Goal: Task Accomplishment & Management: Complete application form

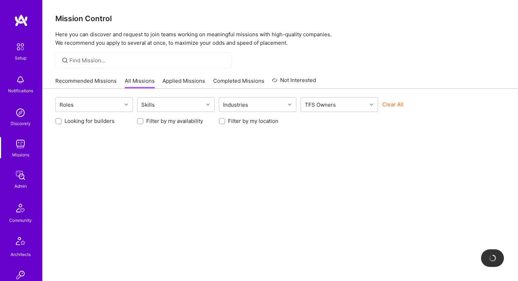
click at [23, 143] on img at bounding box center [20, 144] width 14 height 14
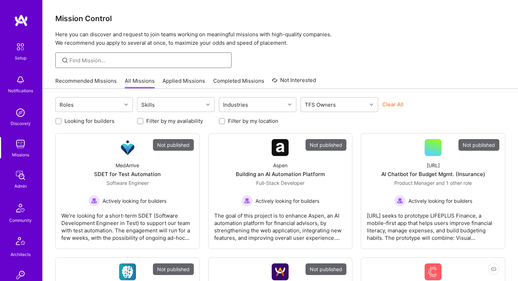
click at [131, 61] on input at bounding box center [147, 60] width 157 height 7
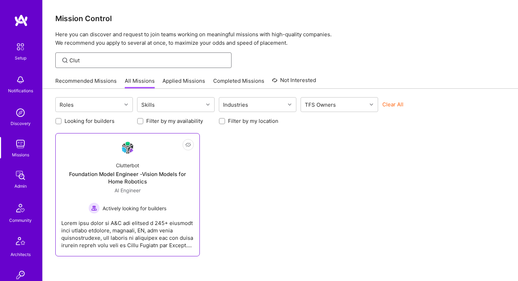
type input "Clut"
click at [136, 162] on div "Clutterbot" at bounding box center [127, 165] width 23 height 7
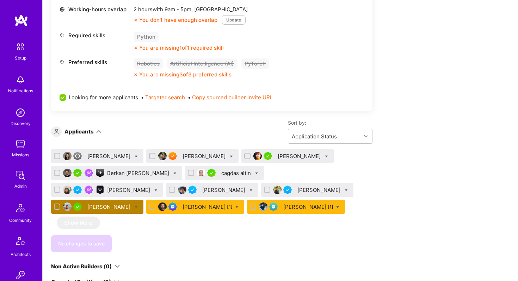
scroll to position [351, 0]
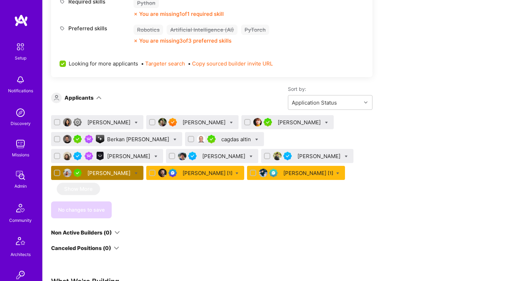
click at [132, 169] on div "Mohamed Rahmouni" at bounding box center [109, 172] width 44 height 7
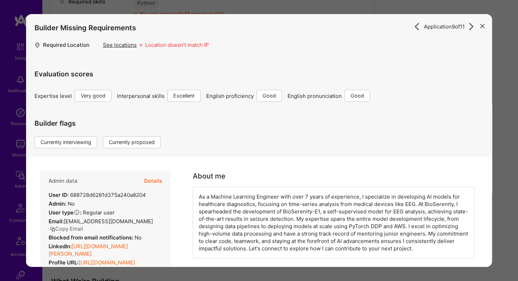
click at [156, 180] on button "Details" at bounding box center [153, 181] width 18 height 20
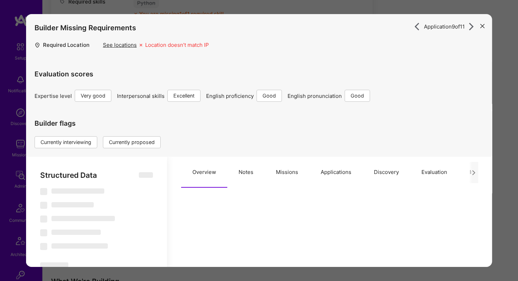
select select "Right Now"
select select "5"
select select "7"
select select "6"
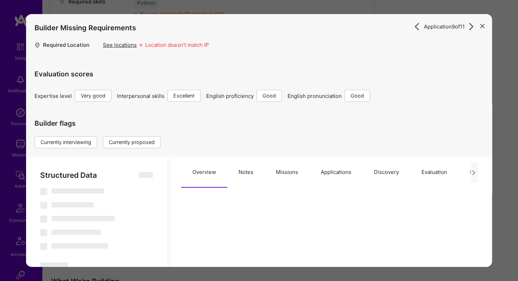
select select "FR"
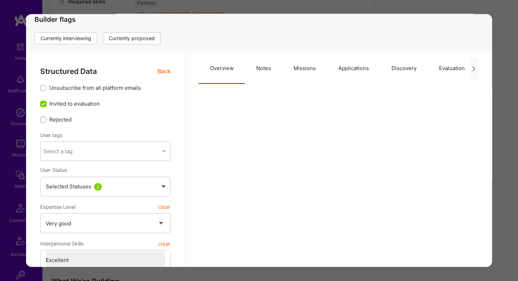
scroll to position [106, 0]
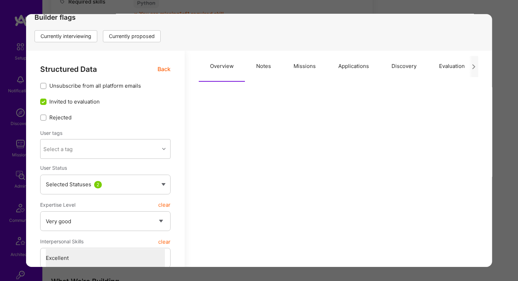
click at [337, 68] on button "Applications" at bounding box center [353, 66] width 53 height 31
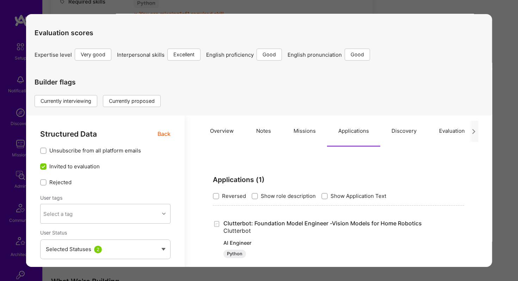
scroll to position [0, 0]
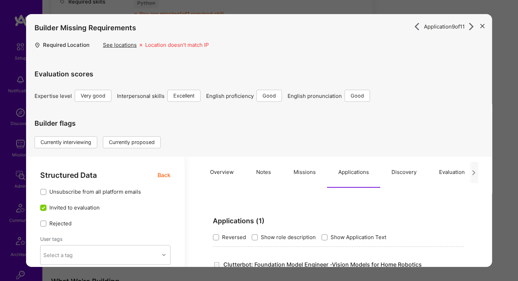
click at [254, 6] on div "Application 9 of 11 Builder Missing Requirements Required Location See location…" at bounding box center [259, 140] width 518 height 281
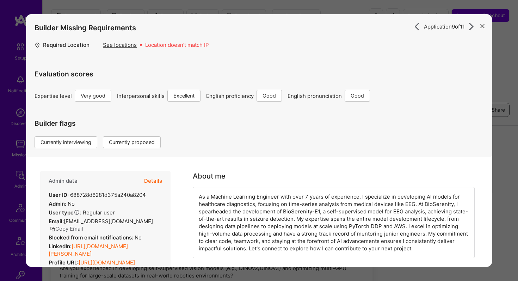
scroll to position [351, 0]
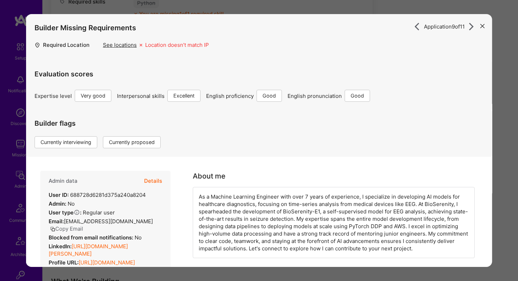
click at [91, 5] on div "Application 9 of 11 Builder Missing Requirements Required Location See location…" at bounding box center [259, 140] width 518 height 281
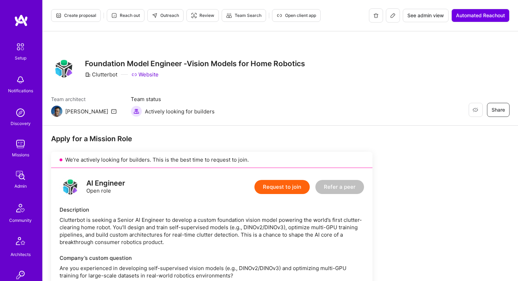
click at [19, 142] on img at bounding box center [20, 144] width 14 height 14
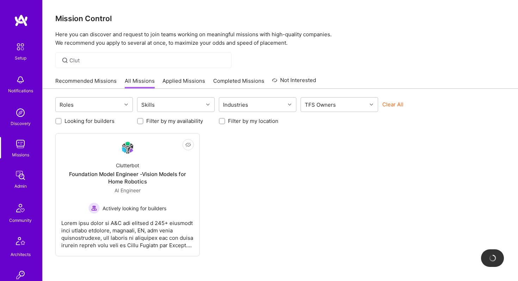
click at [110, 54] on div "Clut" at bounding box center [143, 61] width 176 height 16
click at [92, 58] on input "Clut" at bounding box center [147, 60] width 157 height 7
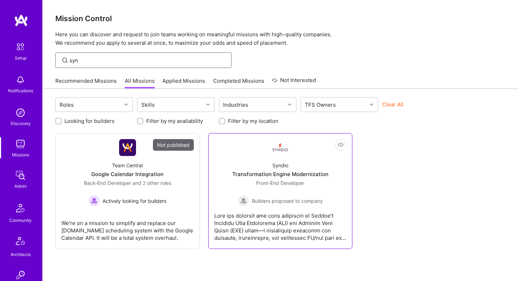
type input "syn"
click at [279, 164] on div "Syndio" at bounding box center [280, 165] width 16 height 7
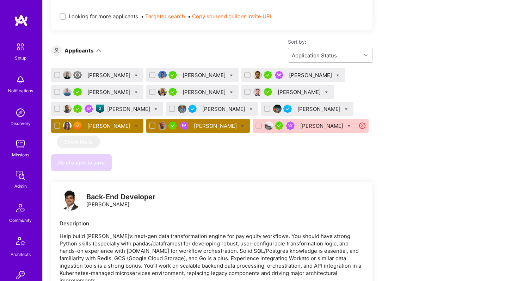
scroll to position [399, 0]
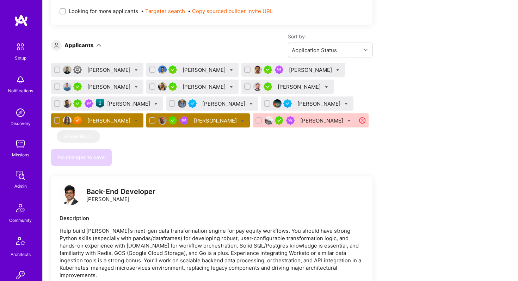
click at [194, 119] on div "James Donaghue" at bounding box center [216, 120] width 44 height 7
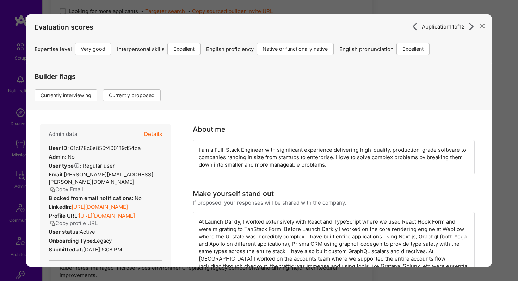
click at [153, 136] on button "Details" at bounding box center [153, 134] width 18 height 20
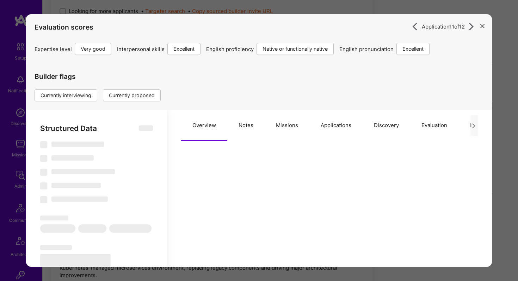
click at [323, 124] on button "Applications" at bounding box center [335, 125] width 53 height 31
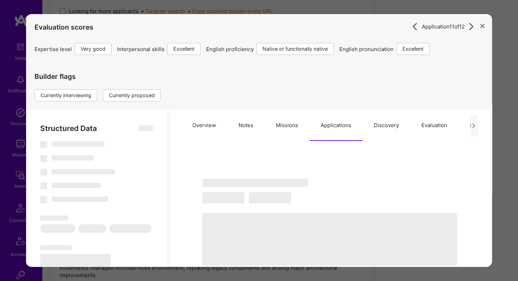
type textarea "x"
select select "Right Now"
select select "5"
select select "7"
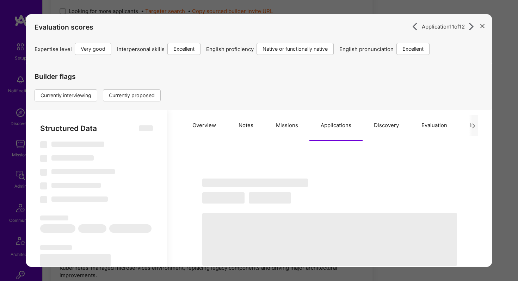
select select "7"
select select "US"
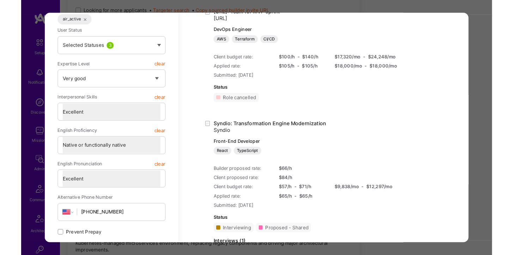
scroll to position [249, 0]
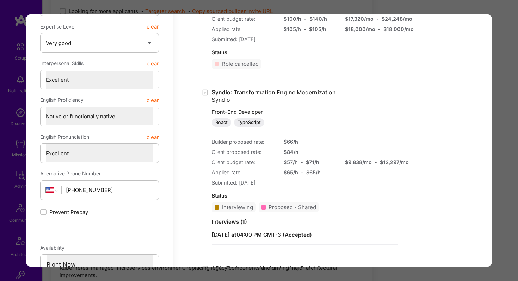
type textarea "x"
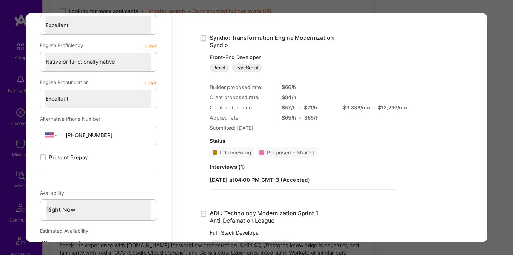
scroll to position [311, 0]
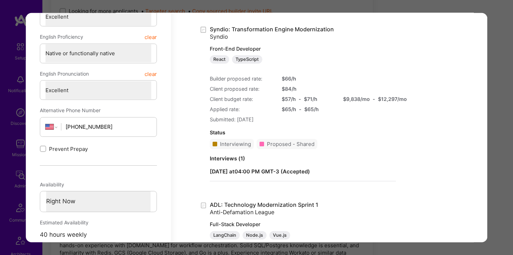
click at [220, 8] on div "Application 11 of 12 Evaluation scores Expertise level Very good Interpersonal …" at bounding box center [256, 127] width 513 height 255
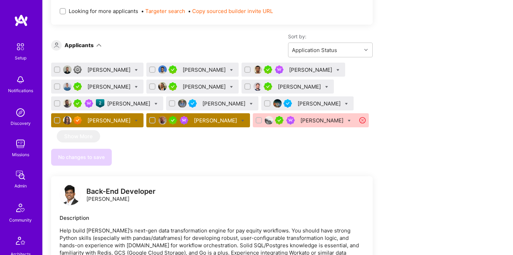
click at [25, 112] on img at bounding box center [20, 113] width 14 height 14
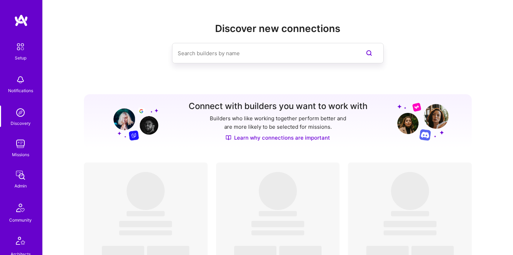
click at [20, 145] on img at bounding box center [20, 144] width 14 height 14
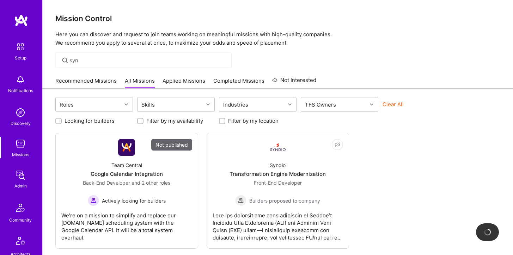
click at [118, 65] on div "syn" at bounding box center [143, 61] width 176 height 16
click at [112, 56] on div "syn" at bounding box center [143, 61] width 176 height 16
click at [91, 68] on div "syn" at bounding box center [143, 61] width 176 height 16
click at [91, 64] on div "syn" at bounding box center [143, 61] width 176 height 16
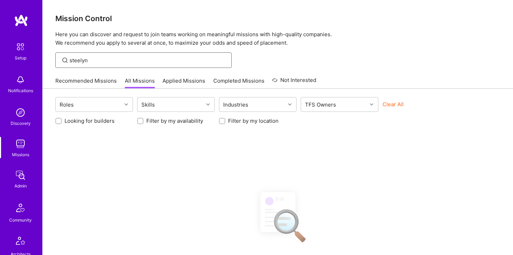
click at [102, 61] on input "steelyn" at bounding box center [147, 60] width 157 height 7
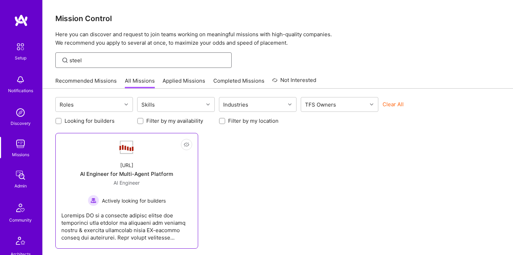
type input "steel"
click at [116, 149] on link "Not Interested Steelbay.ai AI Engineer for Multi-Agent Platform AI Engineer Act…" at bounding box center [126, 191] width 131 height 104
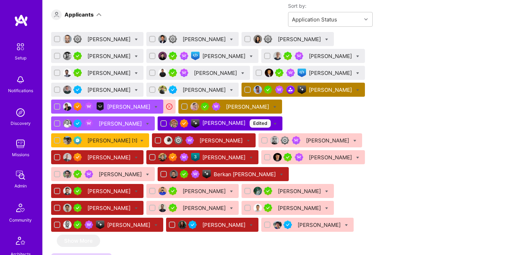
scroll to position [454, 0]
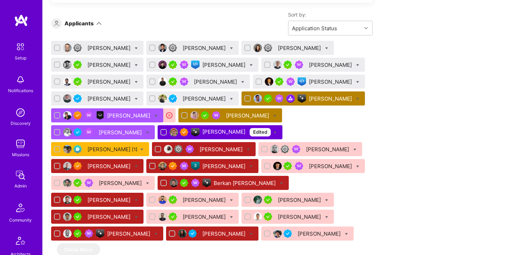
click at [236, 116] on div "Szymon Stasik" at bounding box center [248, 115] width 44 height 7
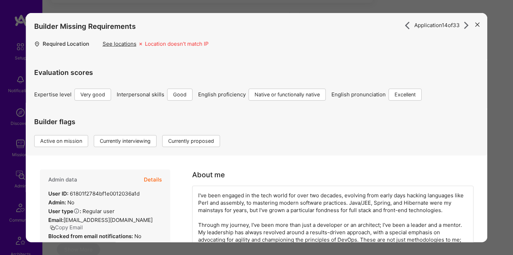
click at [160, 181] on button "Details" at bounding box center [153, 180] width 18 height 20
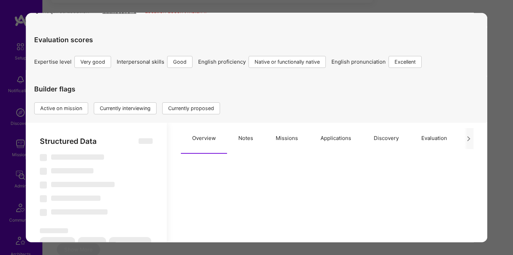
scroll to position [39, 0]
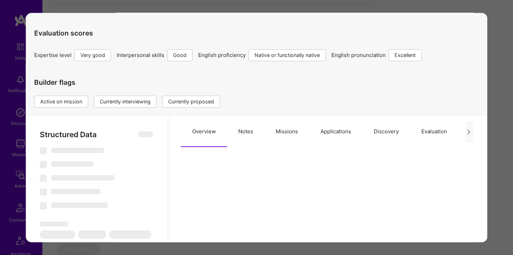
click at [331, 135] on button "Applications" at bounding box center [335, 131] width 53 height 31
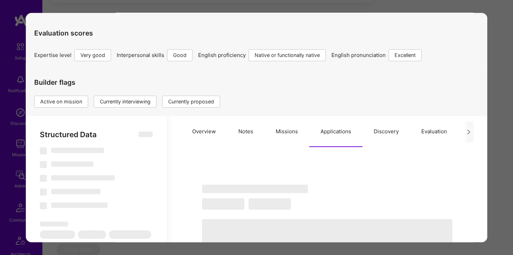
type textarea "x"
select select "Right Now"
select select "5"
select select "4"
select select "7"
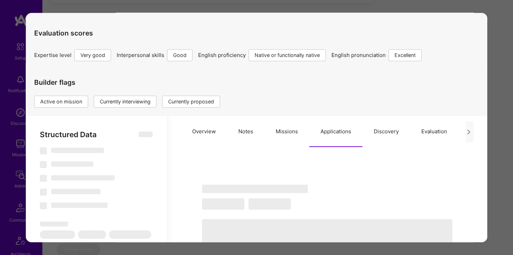
select select "7"
select select "PL"
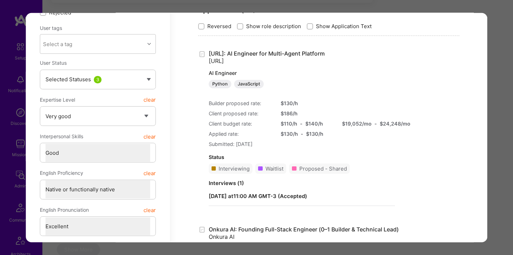
scroll to position [211, 0]
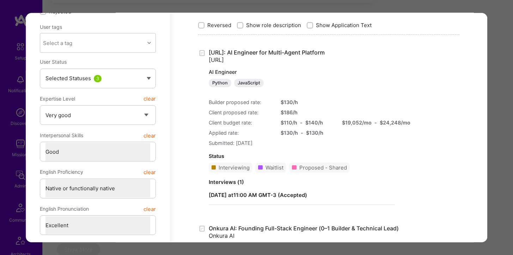
click at [400, 7] on div "Application 14 of 33 Builder Missing Requirements Required Location See locatio…" at bounding box center [256, 127] width 513 height 255
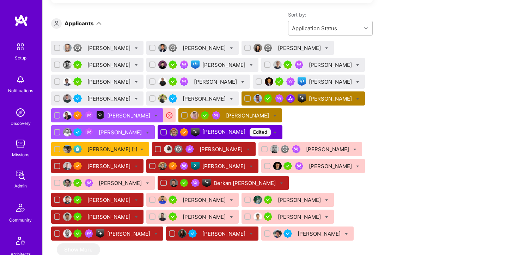
click at [309, 97] on div "Gonçalo Peres" at bounding box center [331, 98] width 44 height 7
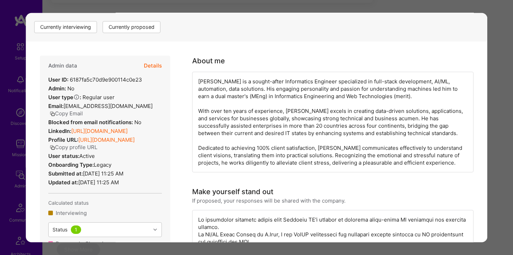
scroll to position [104, 0]
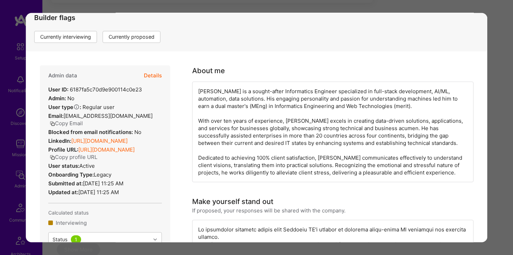
click at [162, 75] on div "Admin data Details User ID: 6187fa5c70d9e900114c0e23 Admin: No User type Regula…" at bounding box center [105, 213] width 130 height 294
click at [158, 75] on button "Details" at bounding box center [153, 76] width 18 height 20
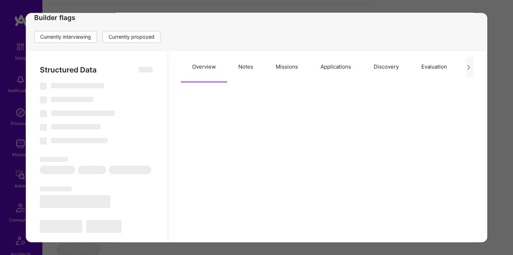
click at [241, 63] on button "Notes" at bounding box center [245, 66] width 37 height 31
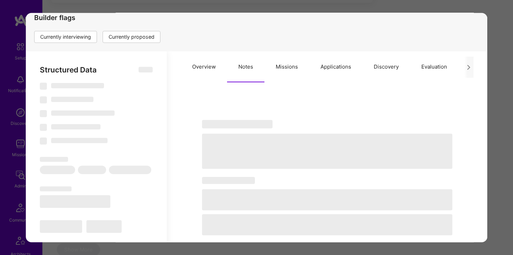
click at [283, 68] on button "Missions" at bounding box center [286, 66] width 45 height 31
click at [333, 64] on button "Applications" at bounding box center [335, 66] width 53 height 31
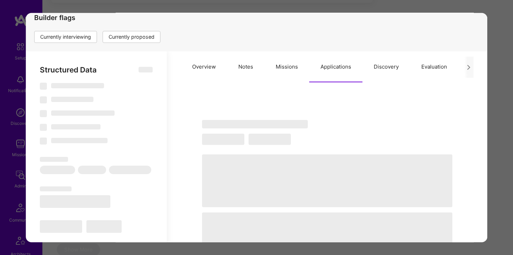
type textarea "x"
select select "Right Now"
select select "5"
select select "7"
select select "6"
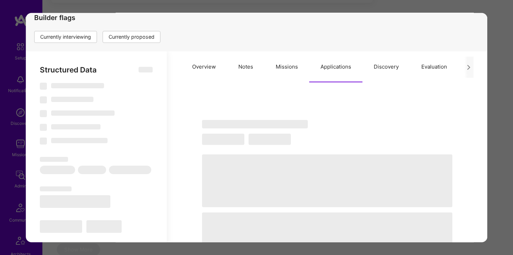
select select "7"
select select "PT"
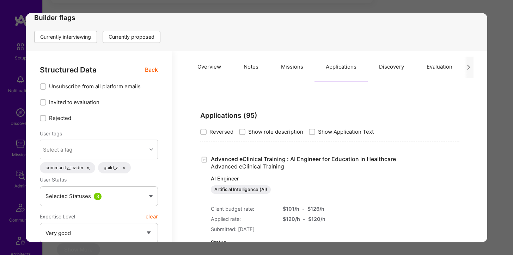
click at [454, 44] on div "Builder flags Currently interviewing Currently proposed" at bounding box center [257, 28] width 462 height 47
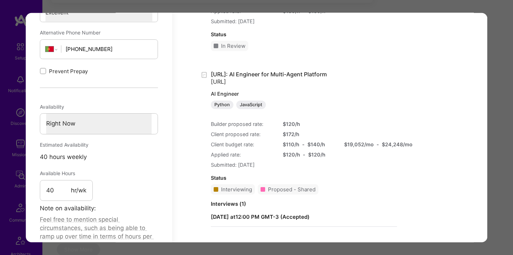
scroll to position [435, 0]
click at [306, 5] on div "Application 12 of 33 Builder Missing Requirements Required Location See locatio…" at bounding box center [256, 127] width 513 height 255
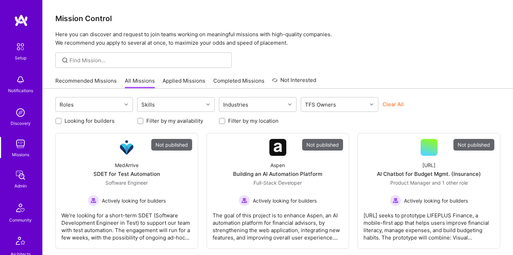
click at [93, 64] on div at bounding box center [143, 61] width 176 height 16
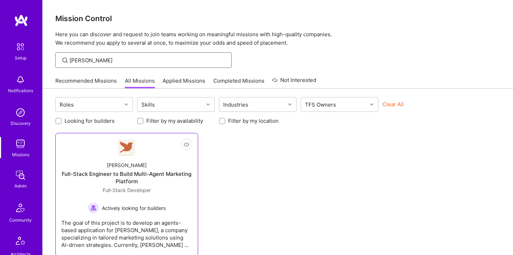
type input "[PERSON_NAME]"
click at [105, 159] on div "[PERSON_NAME] Full-Stack Engineer to Build Multi-Agent Marketing Platform Full-…" at bounding box center [126, 185] width 131 height 58
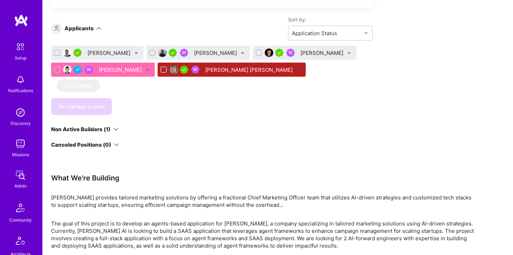
scroll to position [383, 0]
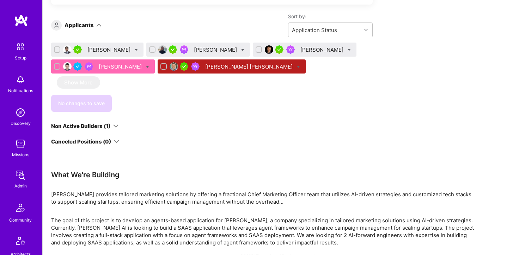
click at [119, 67] on div "[PERSON_NAME]" at bounding box center [121, 66] width 44 height 7
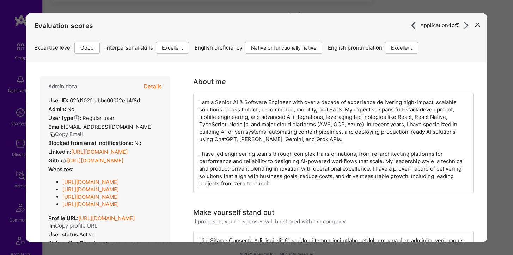
scroll to position [381, 0]
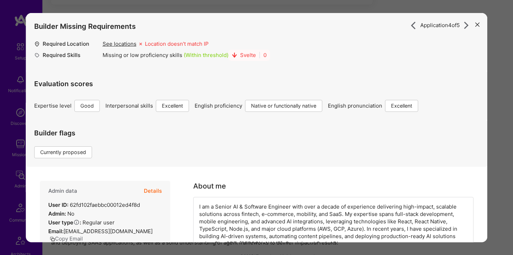
click at [156, 194] on button "Details" at bounding box center [153, 191] width 18 height 20
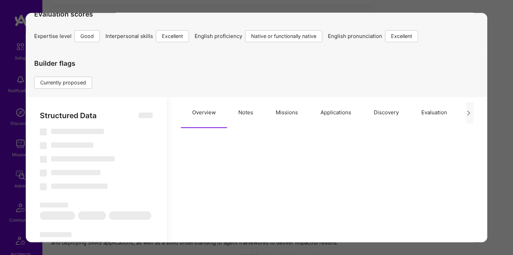
select select "Right Now"
select select "4"
select select "7"
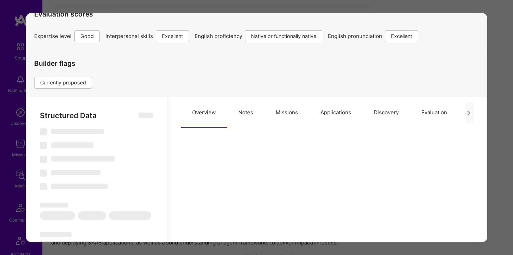
select select "AE"
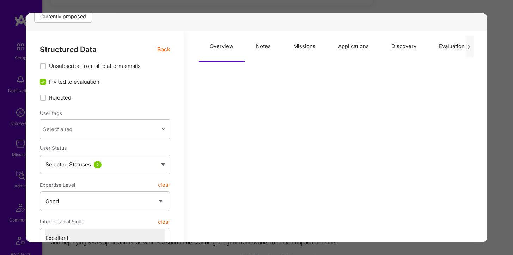
scroll to position [124, 0]
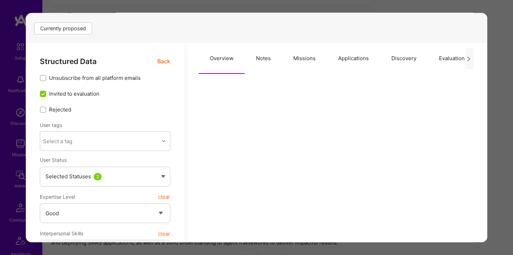
click at [260, 58] on button "Notes" at bounding box center [263, 58] width 37 height 31
type textarea "x"
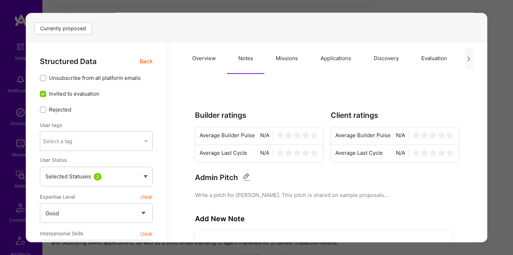
click at [279, 57] on button "Missions" at bounding box center [286, 58] width 45 height 31
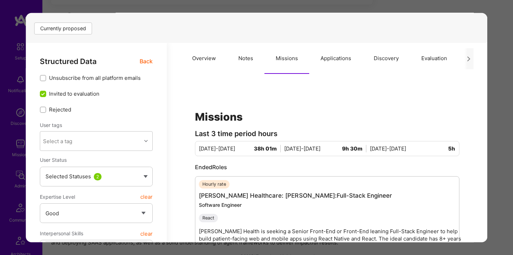
click at [340, 57] on button "Applications" at bounding box center [335, 58] width 53 height 31
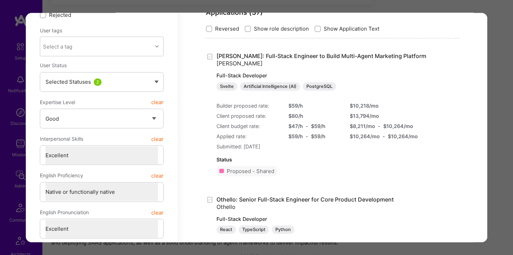
scroll to position [219, 0]
click at [278, 7] on div "Application 4 of 5 Builder Missing Requirements Required Location See locations…" at bounding box center [256, 127] width 513 height 255
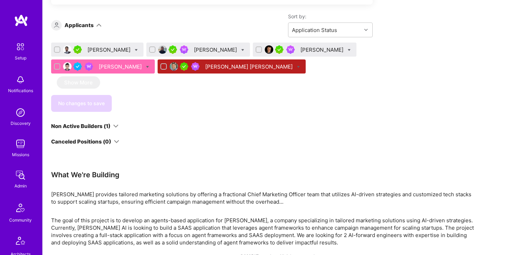
click at [128, 67] on div "[PERSON_NAME]" at bounding box center [121, 66] width 44 height 7
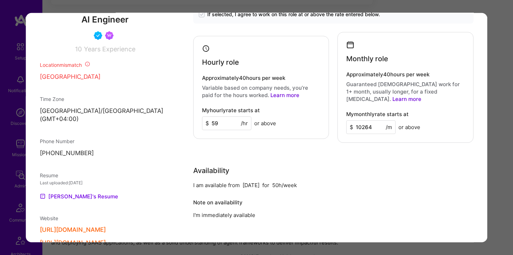
scroll to position [655, 0]
